Goal: Task Accomplishment & Management: Use online tool/utility

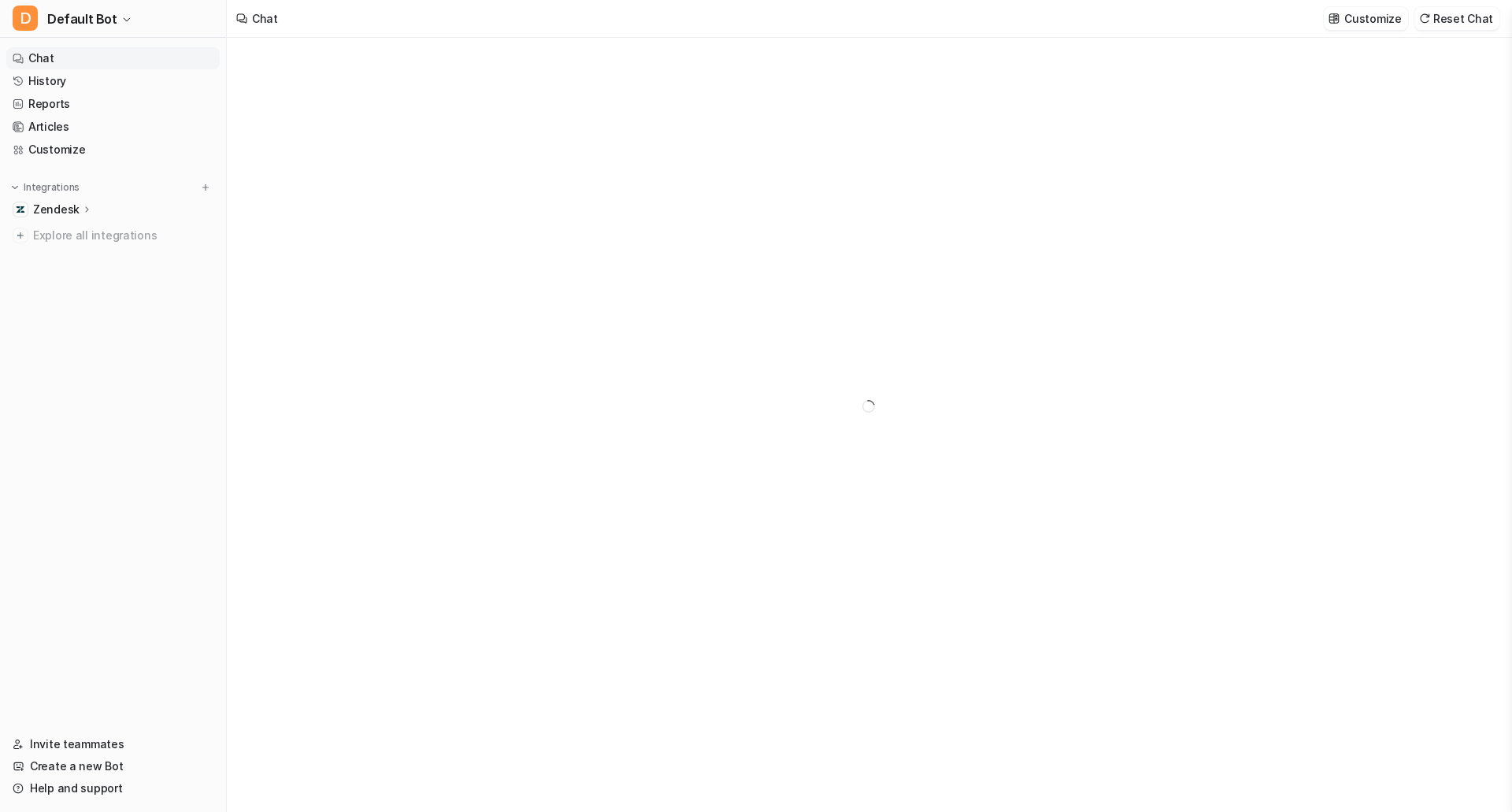
type textarea "**********"
click at [85, 21] on span "Default Bot" at bounding box center [83, 18] width 70 height 22
click at [94, 94] on link "Z Zendesk" at bounding box center [126, 86] width 217 height 26
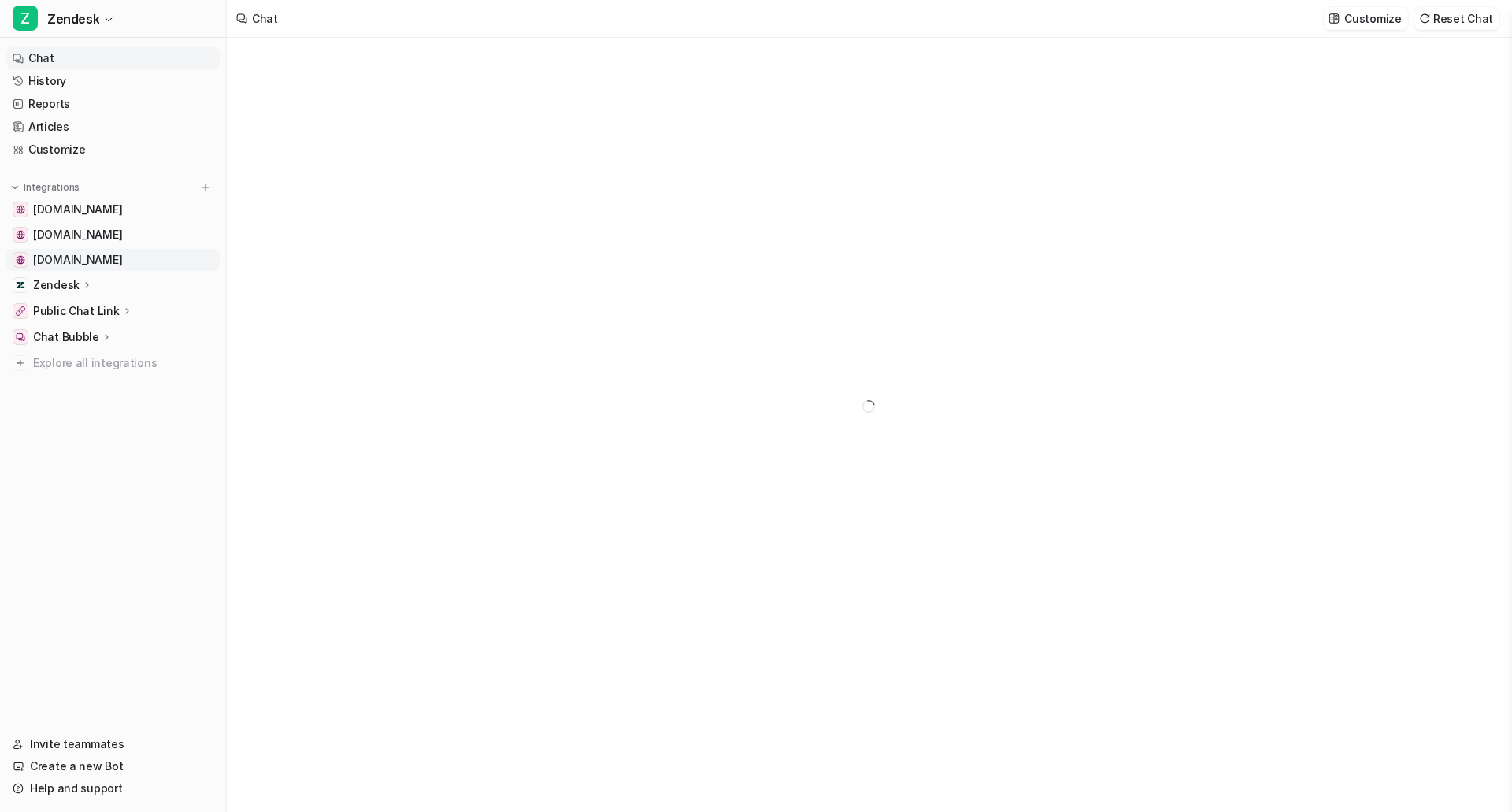
type textarea "**********"
click at [101, 335] on icon at bounding box center [106, 337] width 11 height 12
click at [77, 281] on div "Zendesk" at bounding box center [63, 285] width 60 height 16
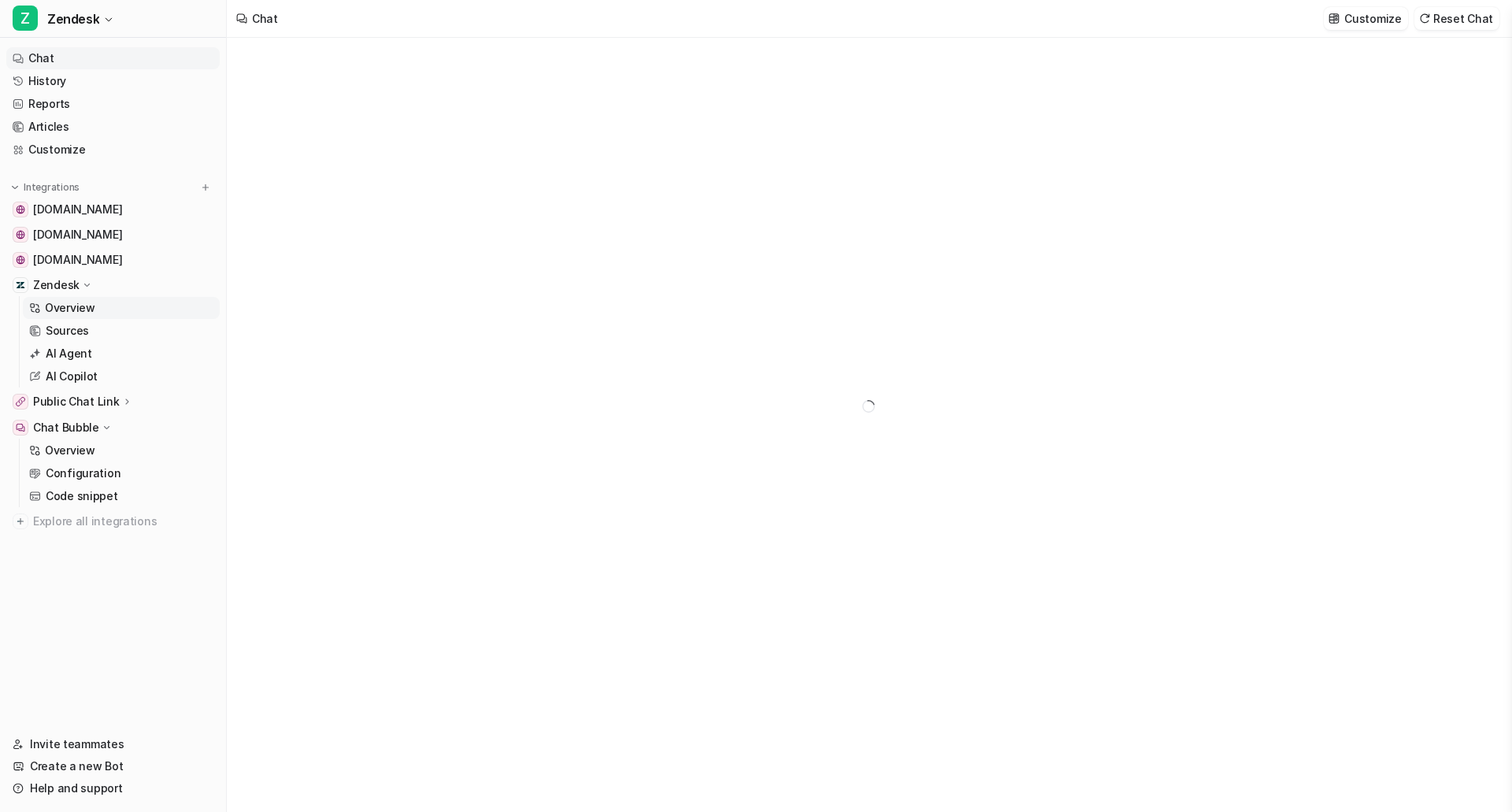
click at [87, 311] on p "Overview" at bounding box center [70, 307] width 50 height 16
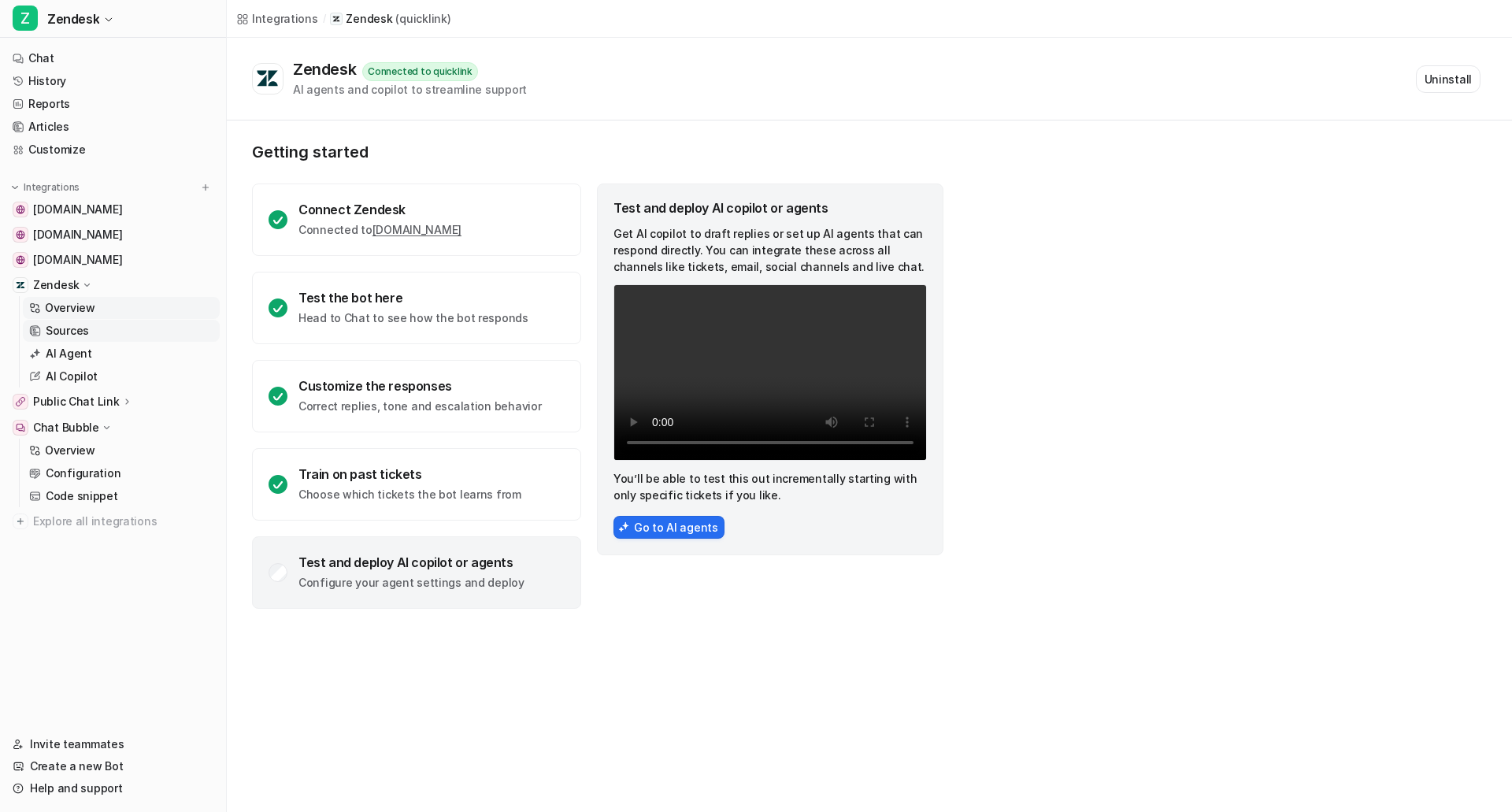
click at [69, 328] on p "Sources" at bounding box center [68, 331] width 43 height 16
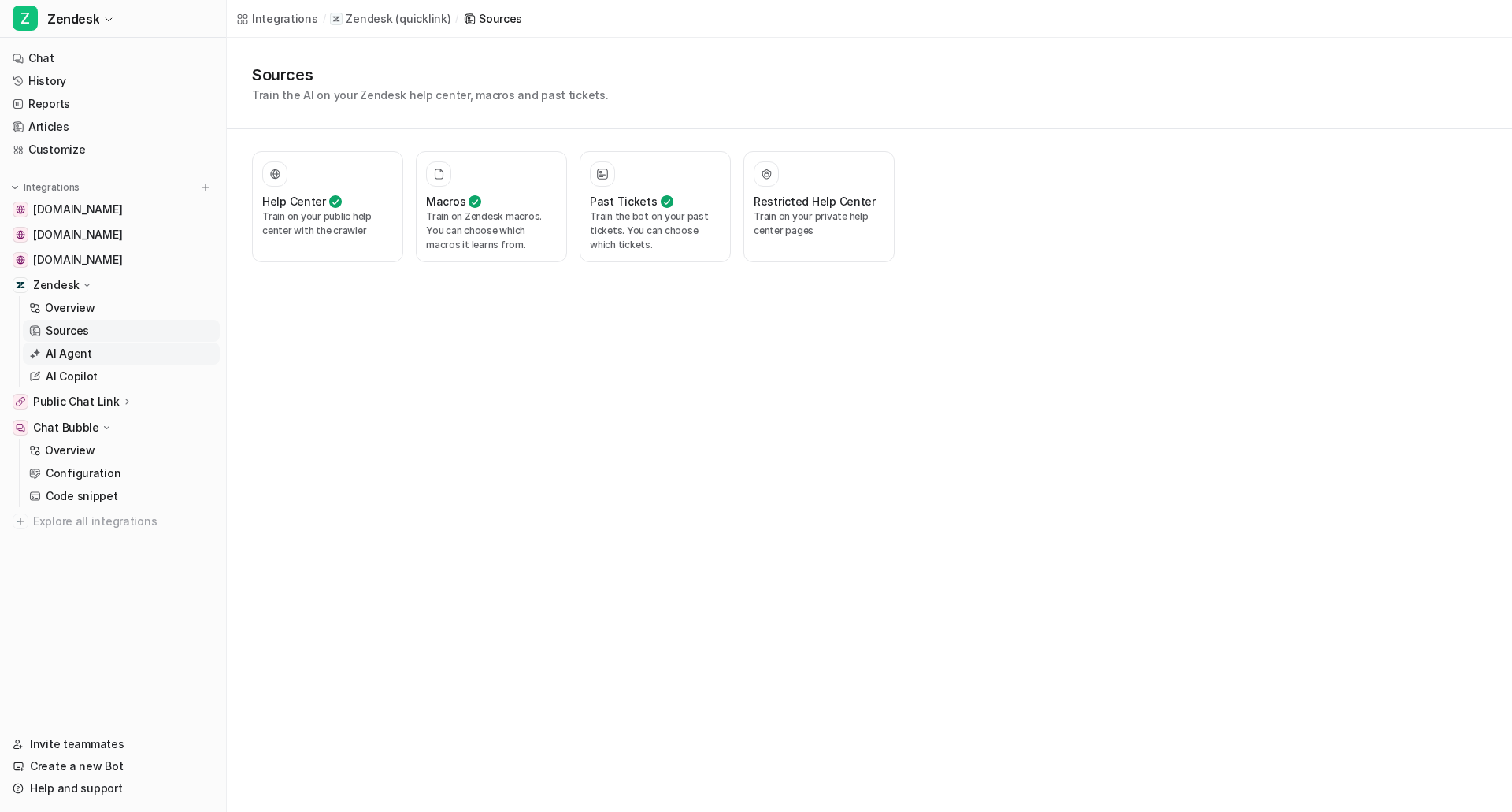
click at [72, 355] on p "AI Agent" at bounding box center [69, 353] width 47 height 16
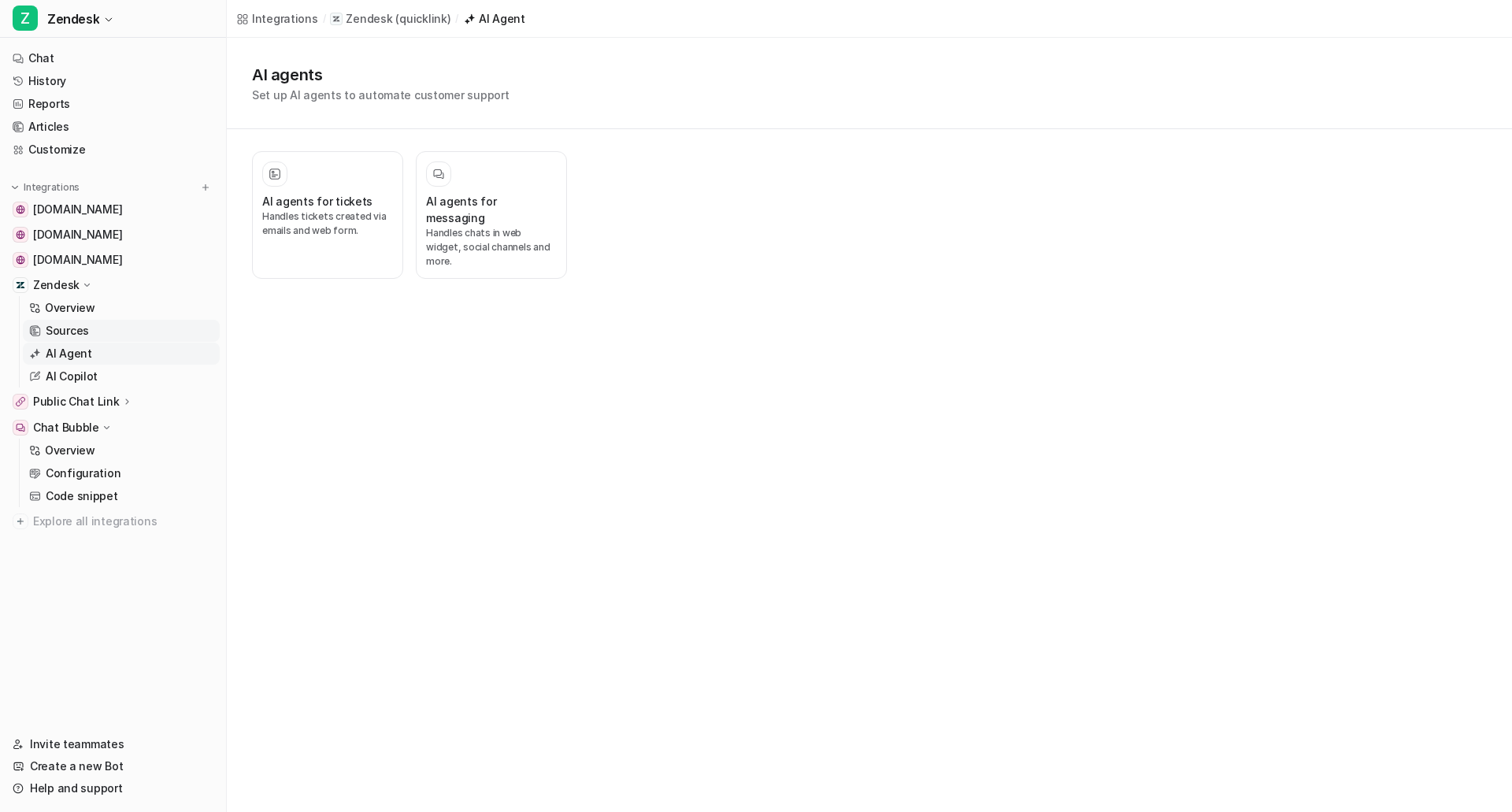
click at [100, 321] on link "Sources" at bounding box center [121, 331] width 197 height 22
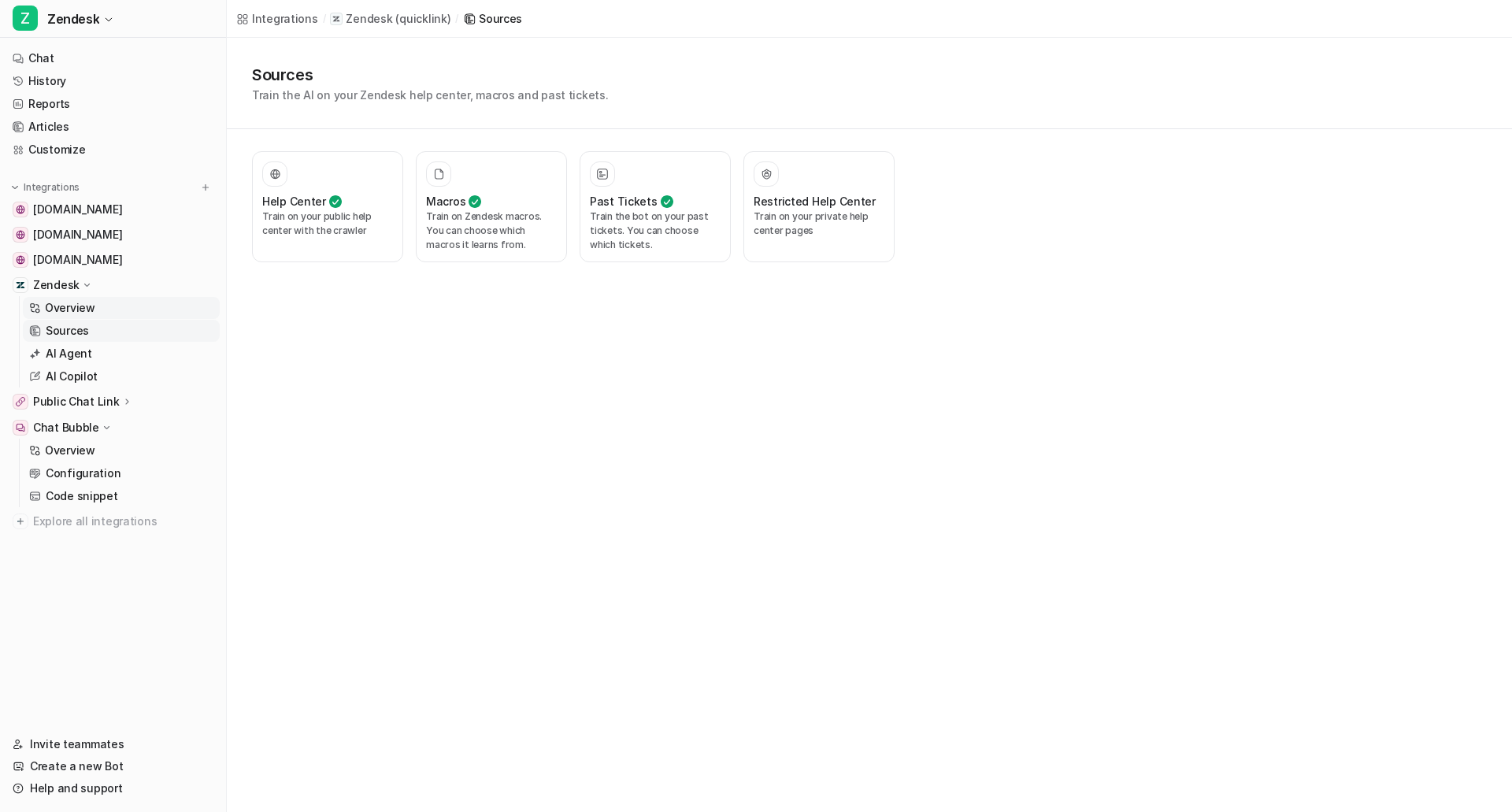
click at [126, 297] on link "Overview" at bounding box center [121, 307] width 197 height 22
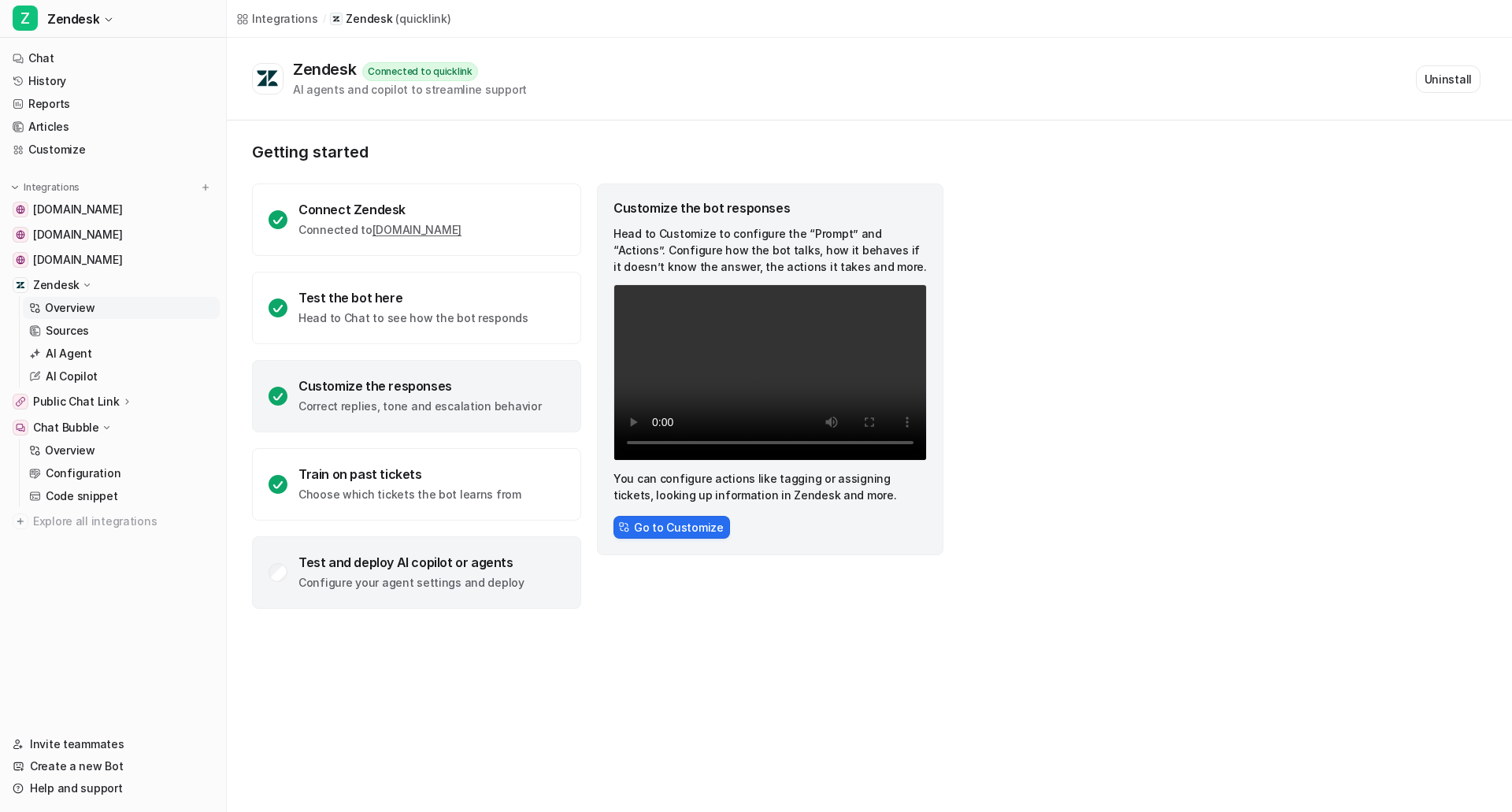
click at [282, 553] on div "Test and deploy AI copilot or agents Configure your agent settings and deploy" at bounding box center [417, 572] width 329 height 73
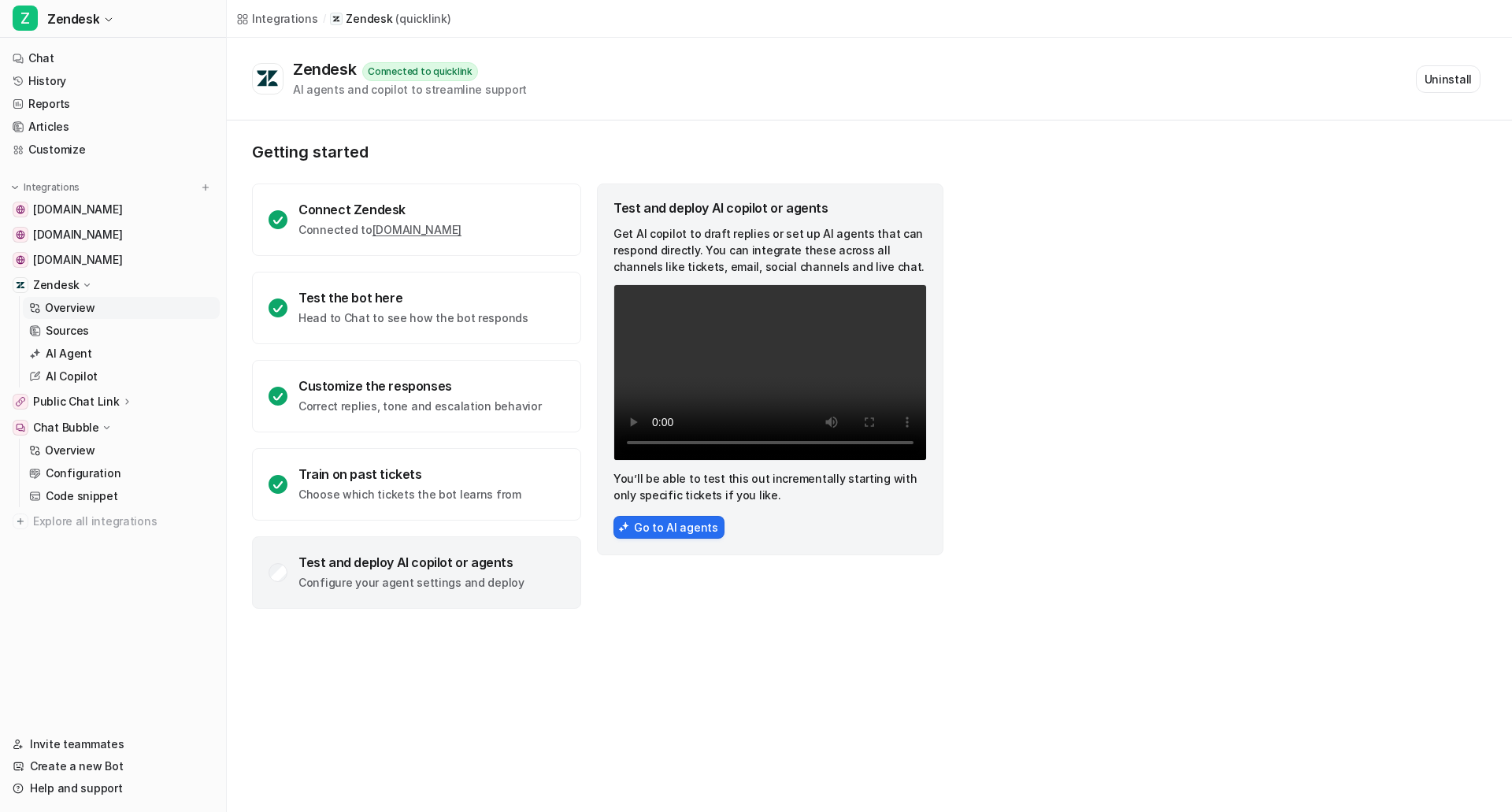
click at [654, 515] on div "Test and deploy AI copilot or agents Get AI copilot to draft replies or set up …" at bounding box center [770, 369] width 347 height 372
click at [677, 531] on button "Go to AI agents" at bounding box center [669, 527] width 111 height 23
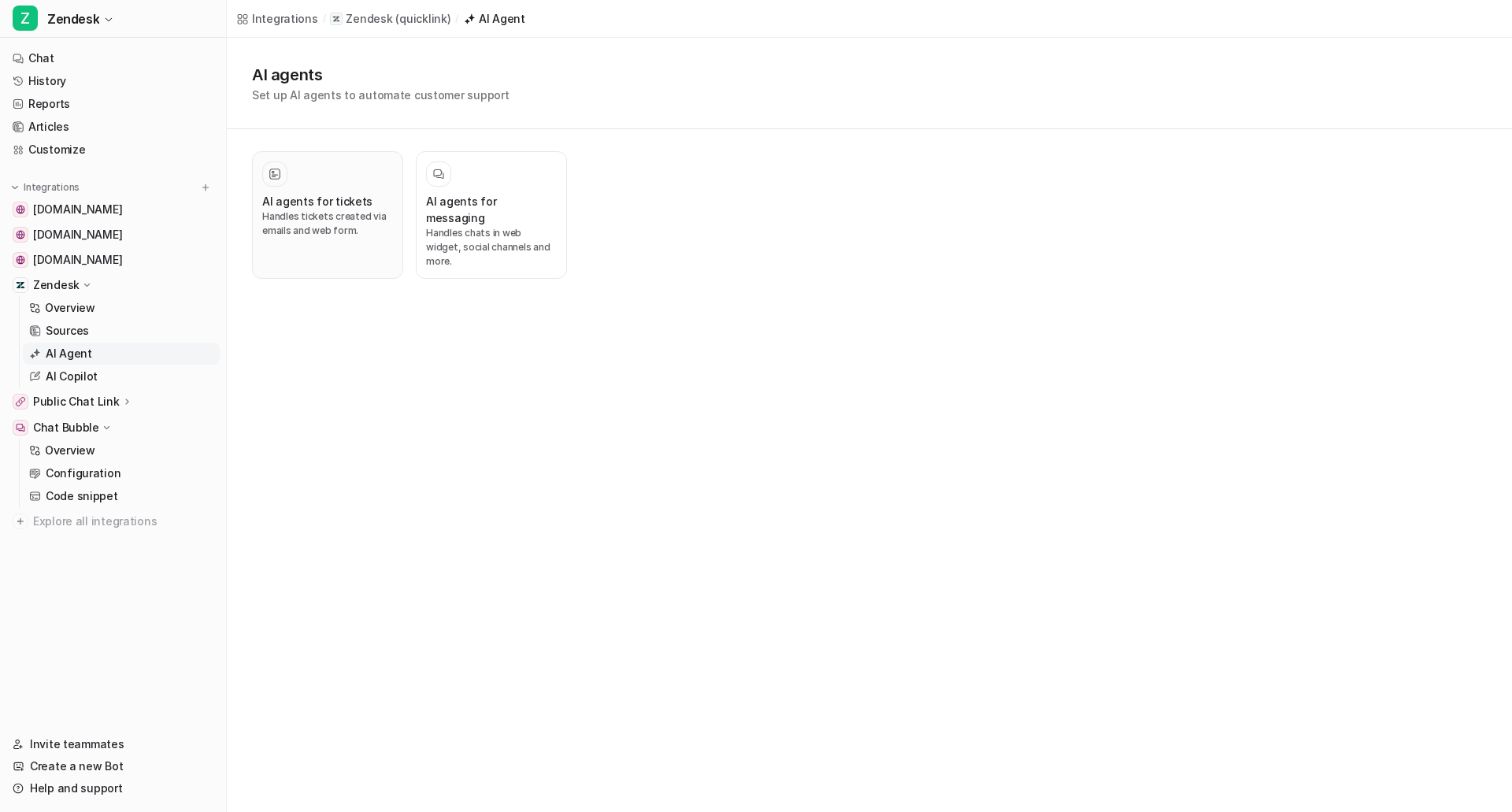
click at [341, 210] on p "Handles tickets created via emails and web form." at bounding box center [327, 224] width 131 height 28
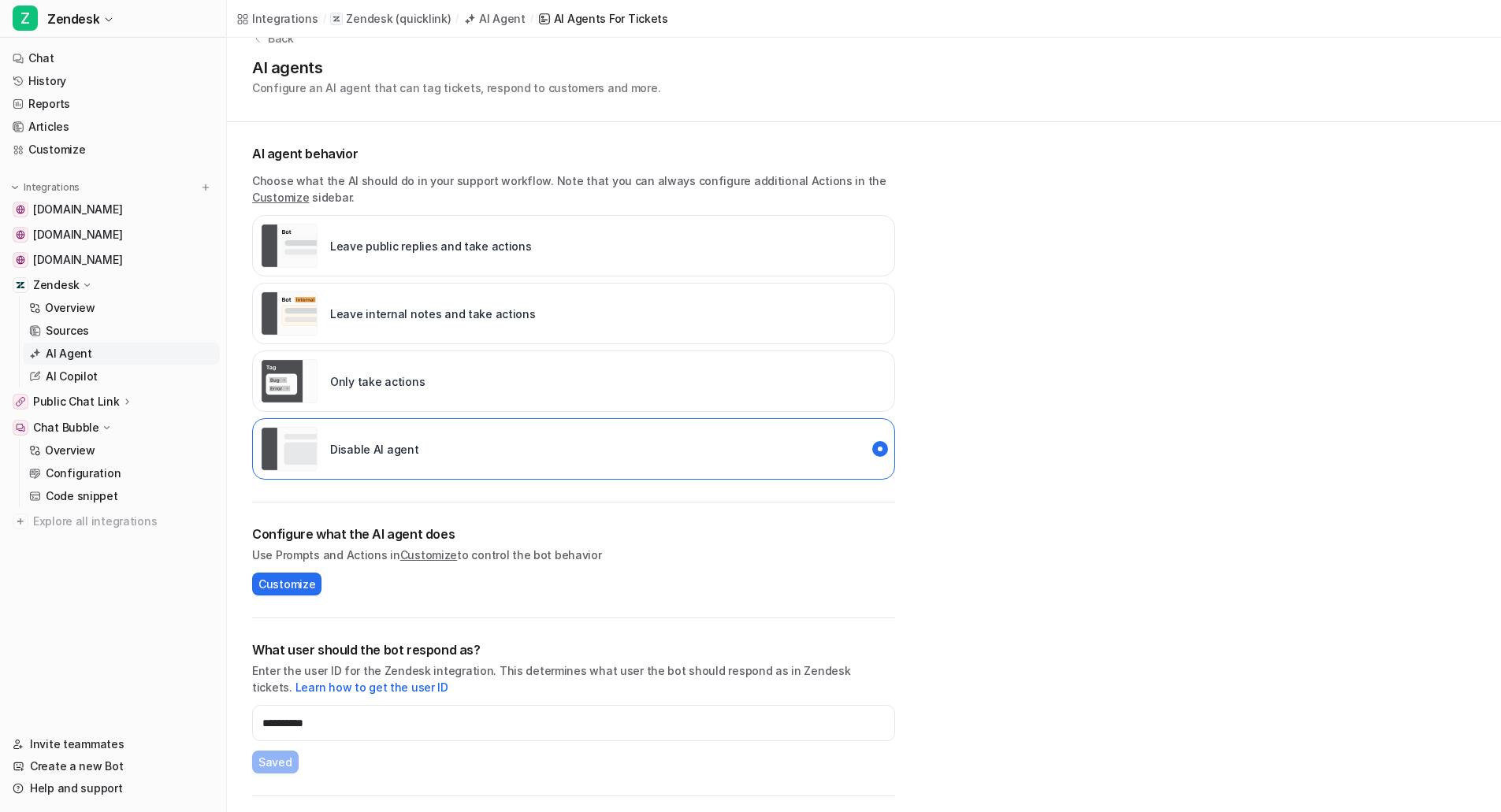
scroll to position [132, 0]
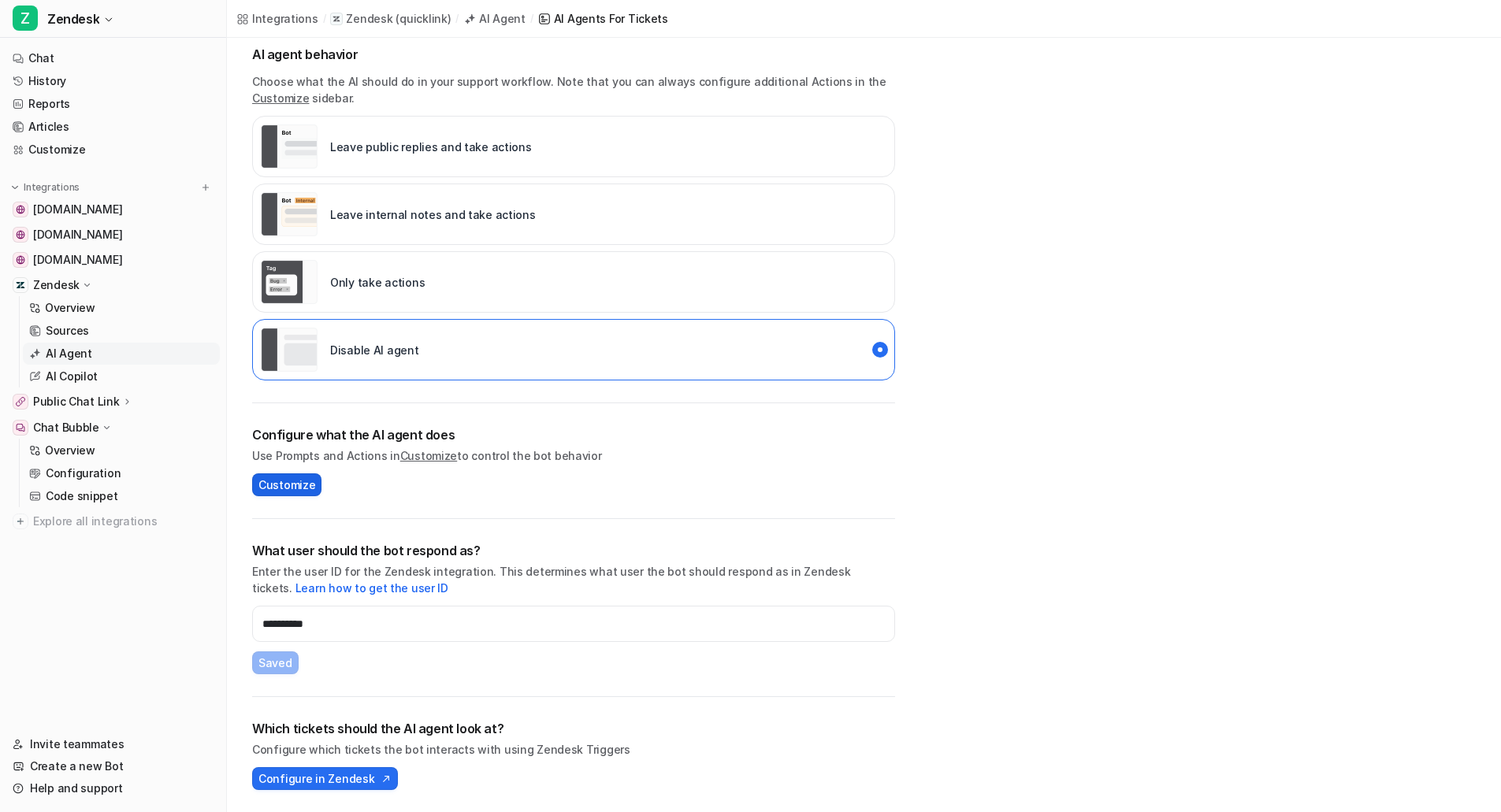
click at [287, 488] on span "Customize" at bounding box center [287, 485] width 57 height 17
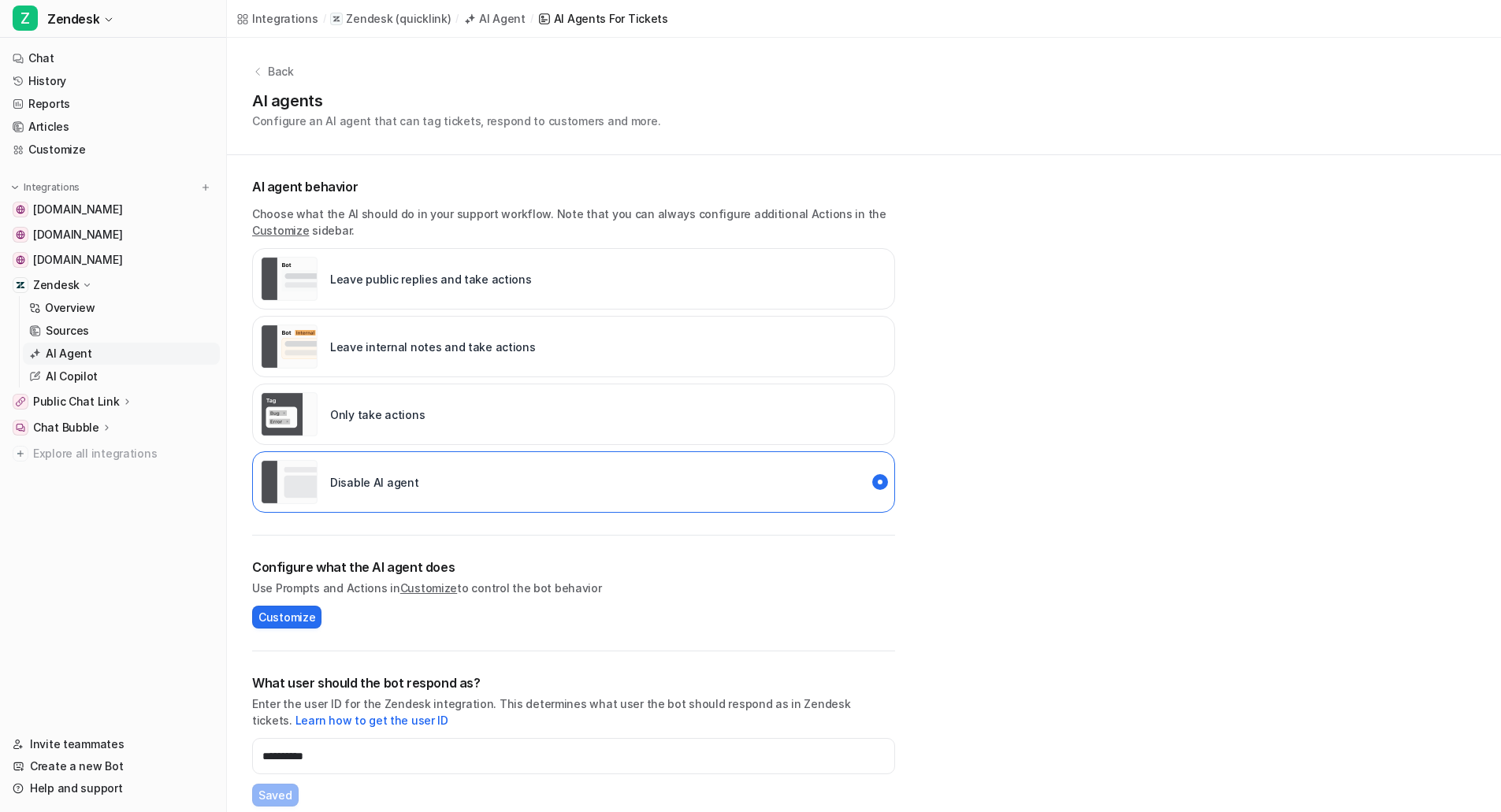
scroll to position [132, 0]
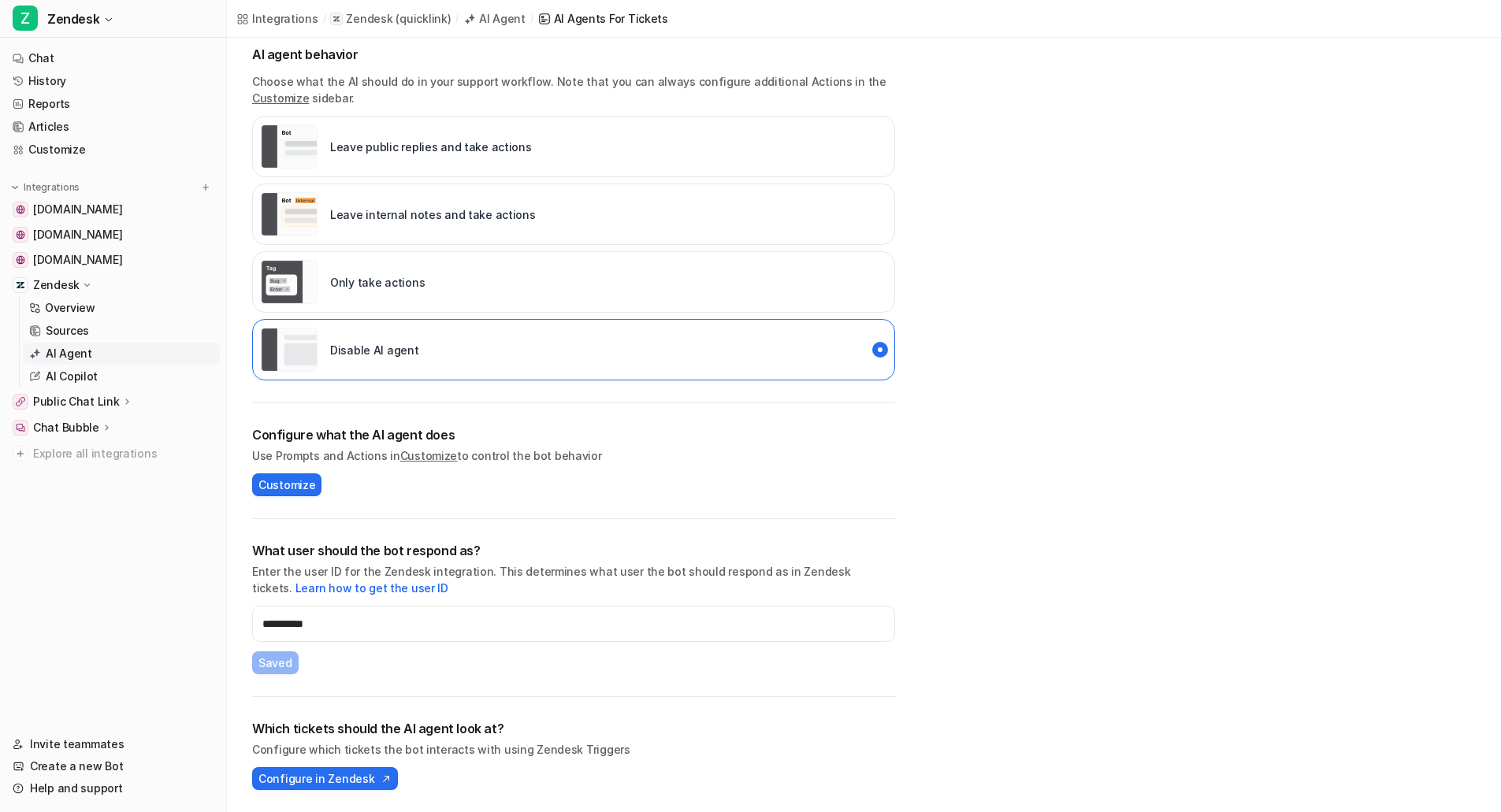
click at [345, 766] on div "Which tickets should the AI agent look at? Configure which tickets the bot inte…" at bounding box center [573, 754] width 643 height 71
click at [311, 779] on span "Configure in Zendesk" at bounding box center [316, 779] width 116 height 17
click at [462, 211] on p "Leave internal notes and take actions" at bounding box center [433, 215] width 206 height 17
